Goal: Communication & Community: Participate in discussion

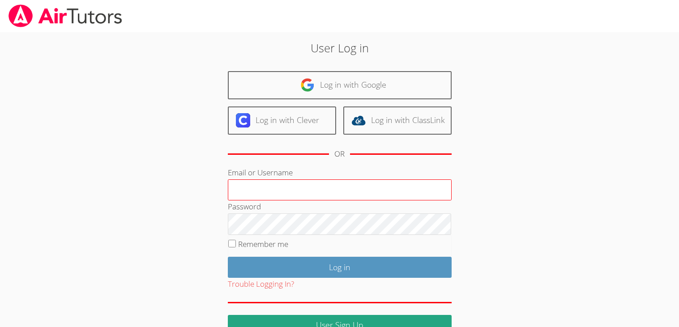
click at [269, 192] on input "Email or Username" at bounding box center [340, 189] width 224 height 21
type input "e.fernandez8@lodiusd.org"
click at [229, 240] on input "Remember me" at bounding box center [232, 244] width 8 height 8
checkbox input "true"
click at [271, 280] on button "Trouble Logging In?" at bounding box center [261, 284] width 66 height 13
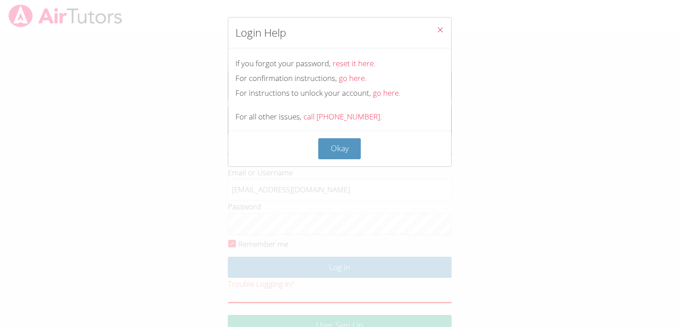
click at [439, 34] on span "Close" at bounding box center [440, 31] width 8 height 10
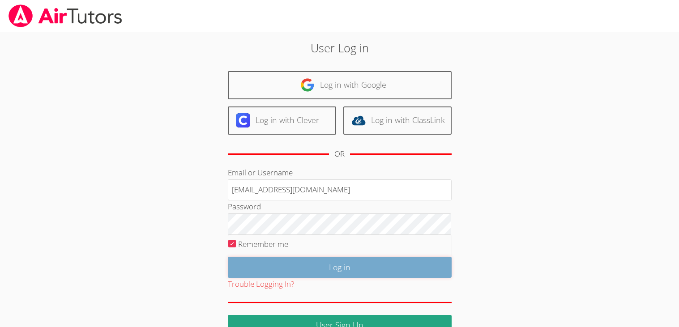
click at [284, 264] on input "Log in" at bounding box center [340, 267] width 224 height 21
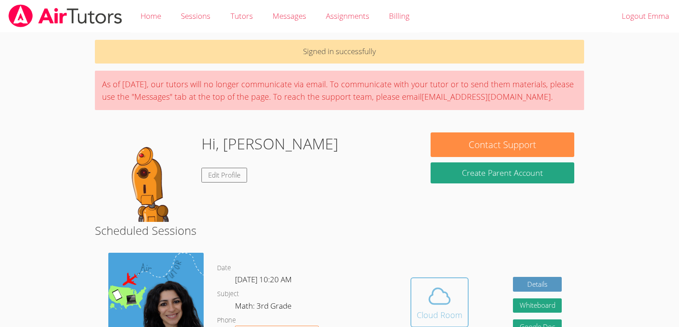
click at [426, 303] on span at bounding box center [440, 296] width 46 height 25
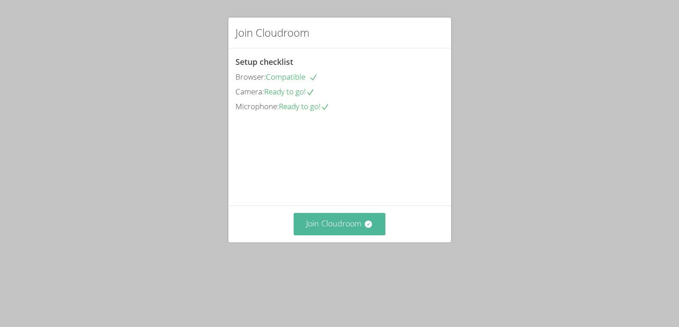
click at [354, 235] on button "Join Cloudroom" at bounding box center [340, 224] width 92 height 22
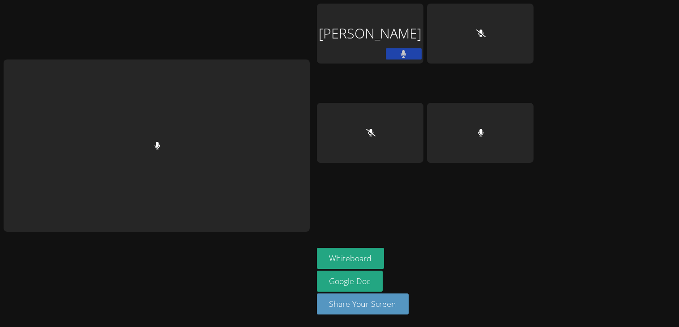
click at [354, 254] on form "Whiteboard" at bounding box center [351, 259] width 68 height 23
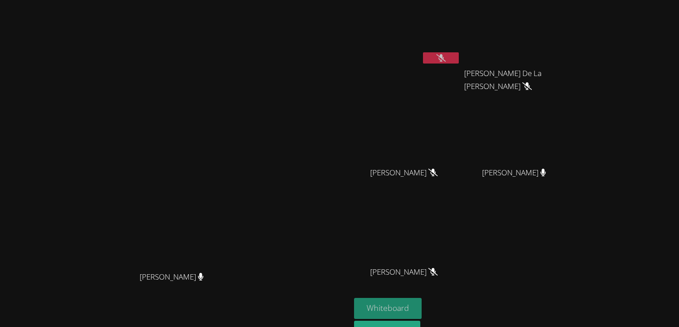
click at [422, 303] on button "Whiteboard" at bounding box center [388, 308] width 68 height 21
click at [528, 82] on icon at bounding box center [525, 86] width 5 height 8
click at [564, 72] on span "Rogelio De La Cruz Barajas" at bounding box center [513, 80] width 99 height 26
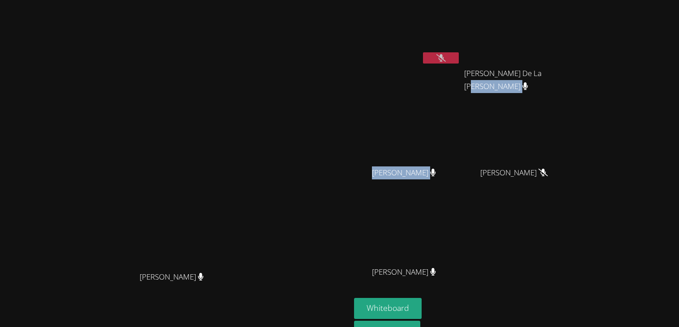
drag, startPoint x: 626, startPoint y: 72, endPoint x: 549, endPoint y: 102, distance: 83.0
click at [549, 102] on div "Emma Fernandez Rogelio De La Cruz Barajas Rogelio De La Cruz Barajas Nicole Rey…" at bounding box center [462, 151] width 217 height 295
